Goal: Navigation & Orientation: Understand site structure

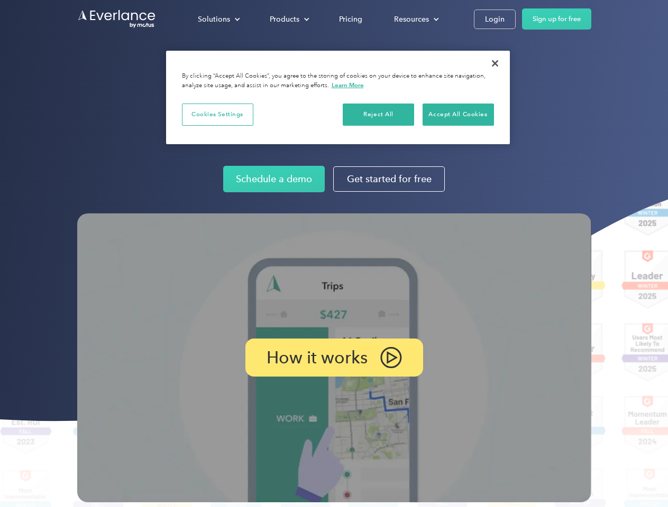
click at [334, 254] on img at bounding box center [334, 358] width 514 height 289
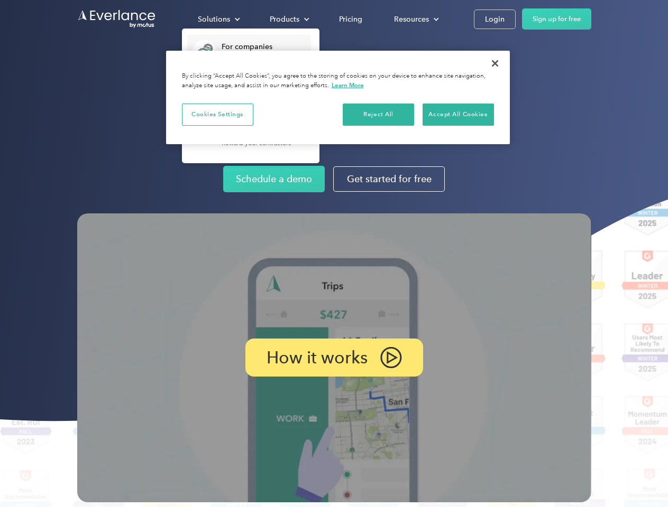
click at [218, 19] on div "Solutions" at bounding box center [214, 19] width 32 height 13
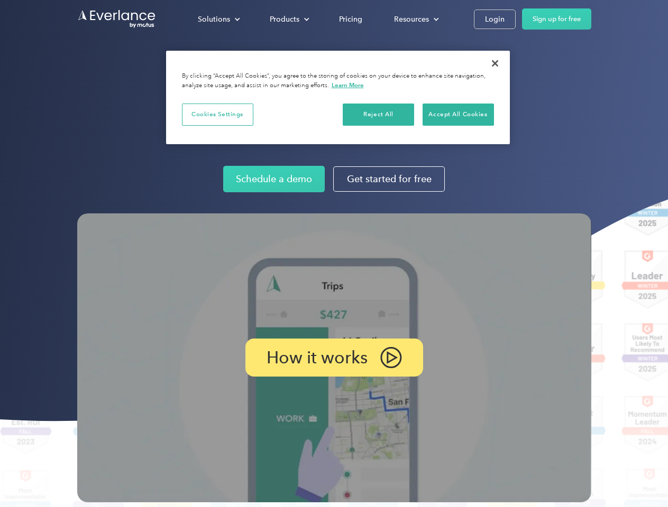
click at [288, 19] on div "Products" at bounding box center [285, 19] width 30 height 13
click at [415, 19] on div "Resources" at bounding box center [411, 19] width 35 height 13
click at [334, 358] on p "How it works" at bounding box center [316, 358] width 101 height 13
click at [217, 114] on button "Cookies Settings" at bounding box center [217, 115] width 71 height 22
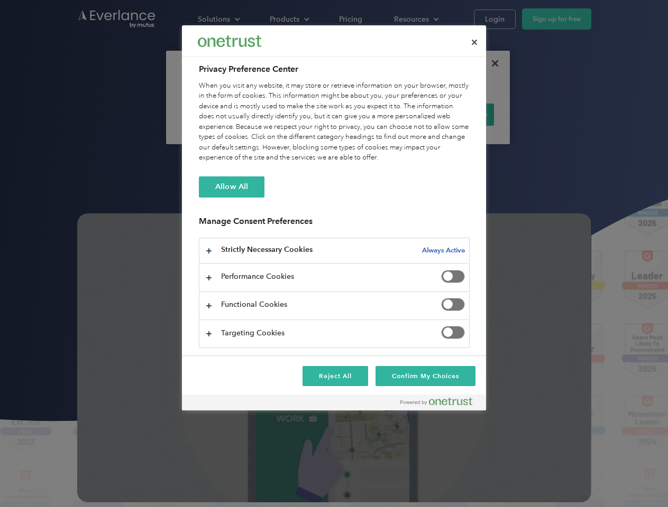
click at [378, 114] on div "When you visit any website, it may store or retrieve information on your browse…" at bounding box center [334, 122] width 271 height 82
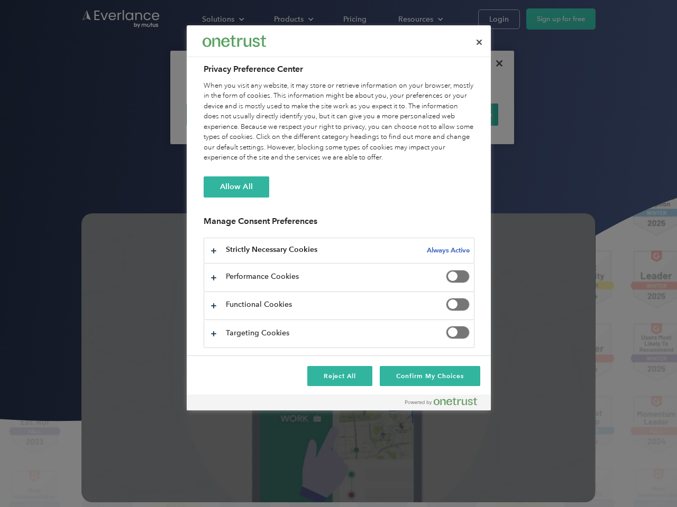
click at [458, 114] on div "When you visit any website, it may store or retrieve information on your browse…" at bounding box center [339, 122] width 271 height 82
click at [495, 63] on div at bounding box center [338, 253] width 677 height 507
